Goal: Task Accomplishment & Management: Use online tool/utility

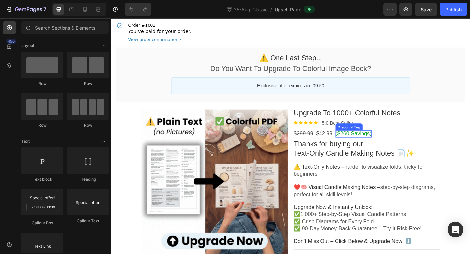
click at [364, 145] on bdo "($260 Savings)" at bounding box center [380, 146] width 40 height 7
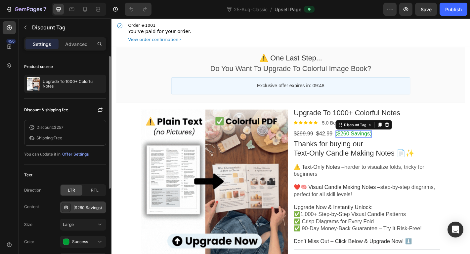
click at [78, 207] on div "($260 Savings)" at bounding box center [88, 208] width 31 height 6
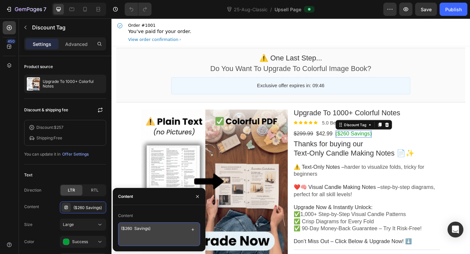
click at [132, 228] on textarea "($260 Savings)" at bounding box center [159, 235] width 82 height 24
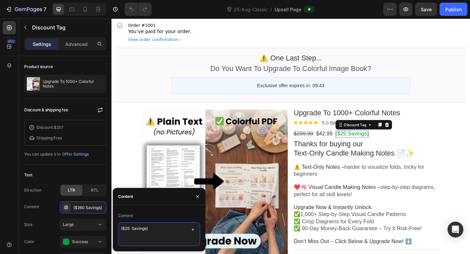
type textarea "($257 Savings)"
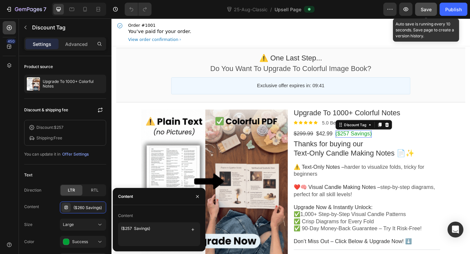
click at [427, 8] on span "Save" at bounding box center [426, 10] width 11 height 6
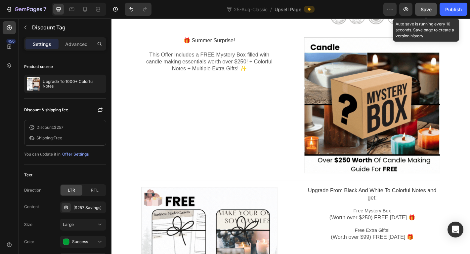
scroll to position [397, 0]
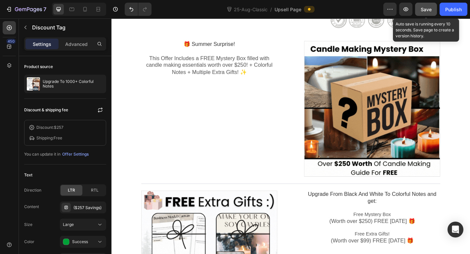
click at [79, 7] on div at bounding box center [79, 9] width 54 height 13
click at [83, 10] on icon at bounding box center [85, 9] width 4 height 5
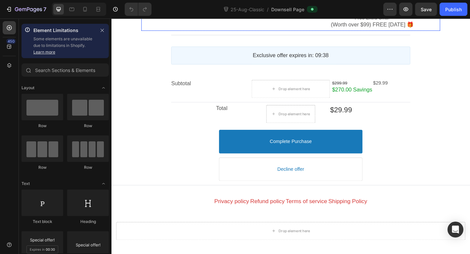
scroll to position [695, 0]
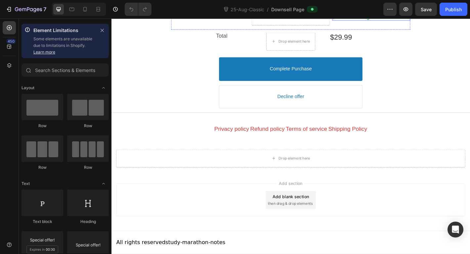
click at [375, 20] on bdo "$270.00 Savings" at bounding box center [378, 17] width 44 height 7
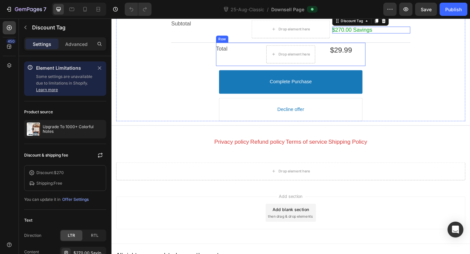
scroll to position [728, 0]
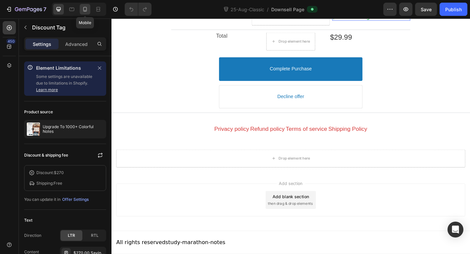
click at [84, 11] on icon at bounding box center [85, 9] width 4 height 5
